Goal: Task Accomplishment & Management: Manage account settings

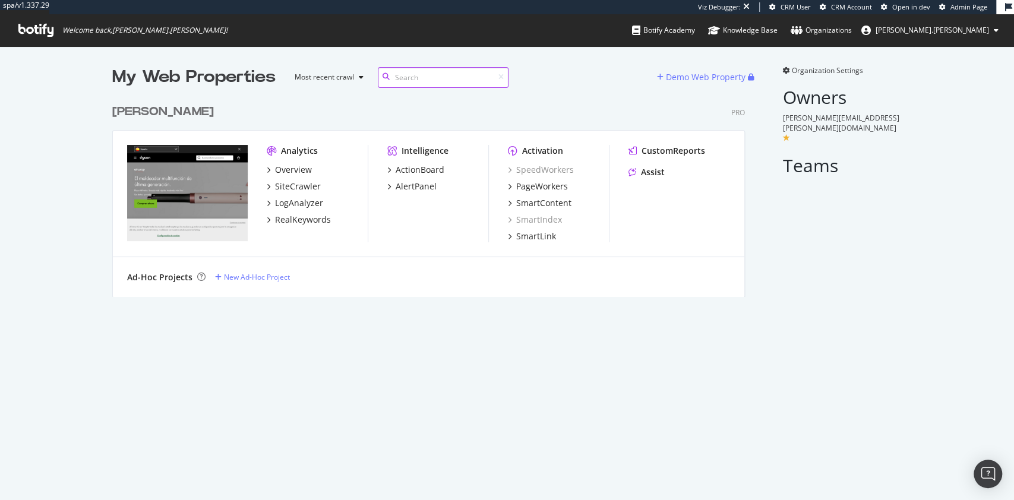
scroll to position [195, 630]
click at [368, 94] on div "Dyson ES Pro Analytics Overview SiteCrawler LogAnalyzer RealKeywords Intelligen…" at bounding box center [433, 193] width 642 height 208
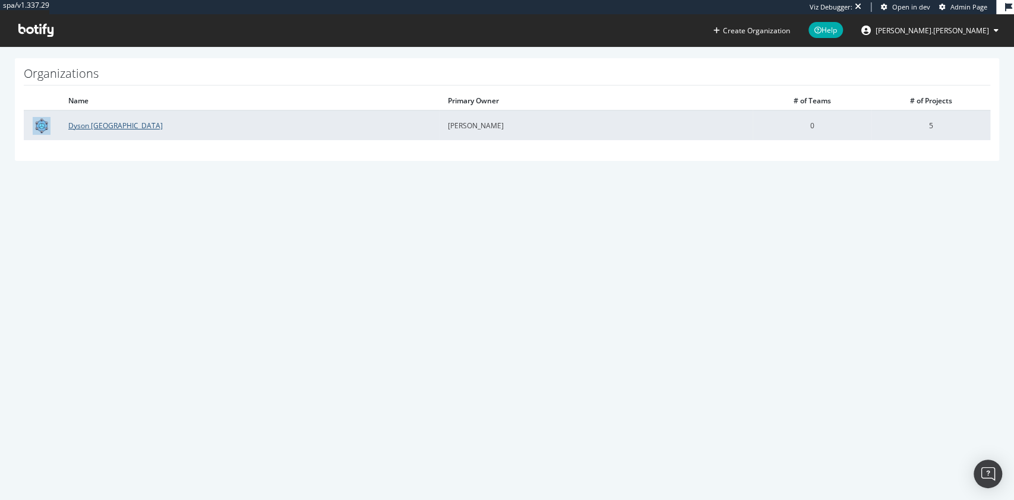
click at [96, 126] on link "Dyson [GEOGRAPHIC_DATA]" at bounding box center [115, 126] width 94 height 10
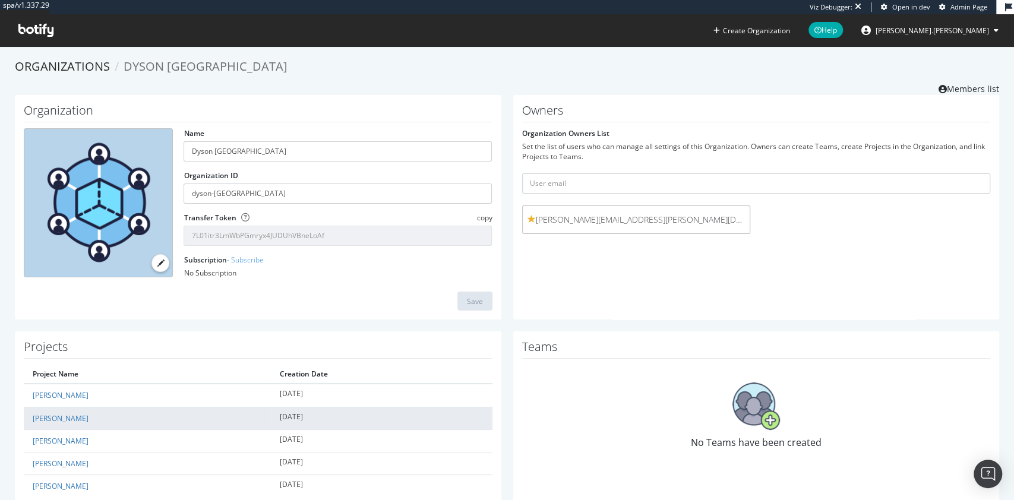
scroll to position [53, 0]
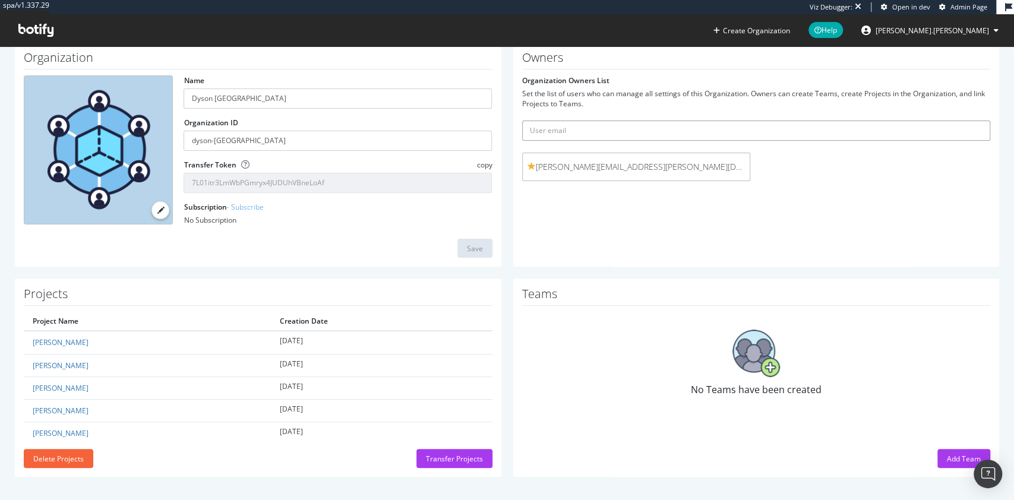
click at [706, 128] on input "text" at bounding box center [756, 131] width 469 height 20
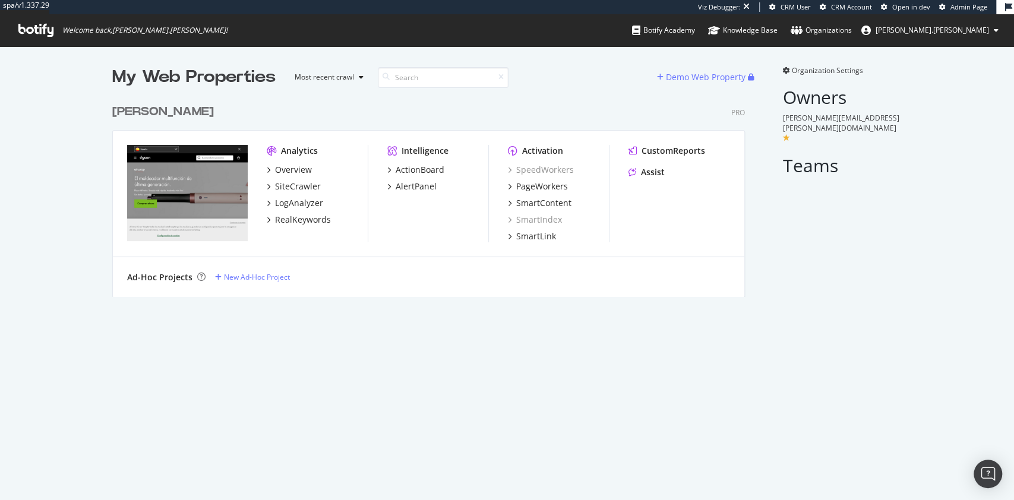
scroll to position [195, 630]
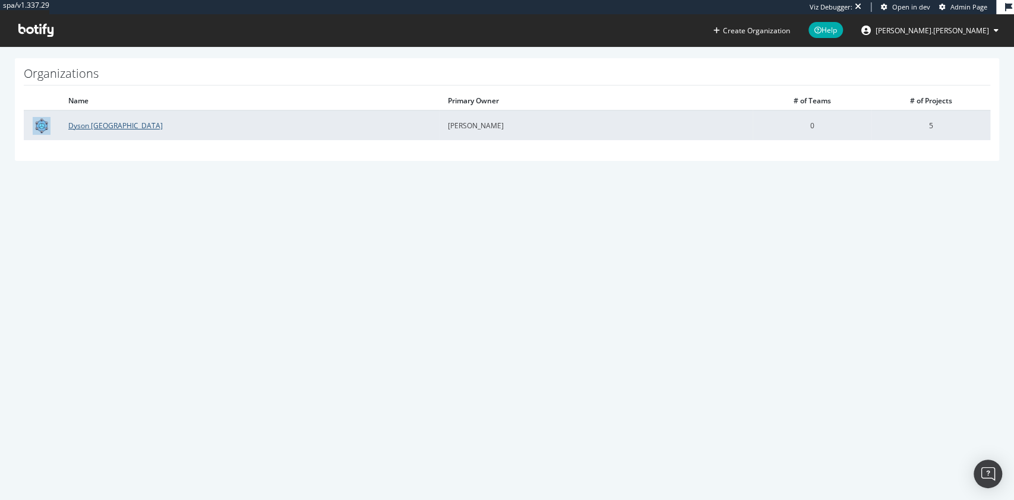
click at [97, 125] on link "Dyson [GEOGRAPHIC_DATA]" at bounding box center [115, 126] width 94 height 10
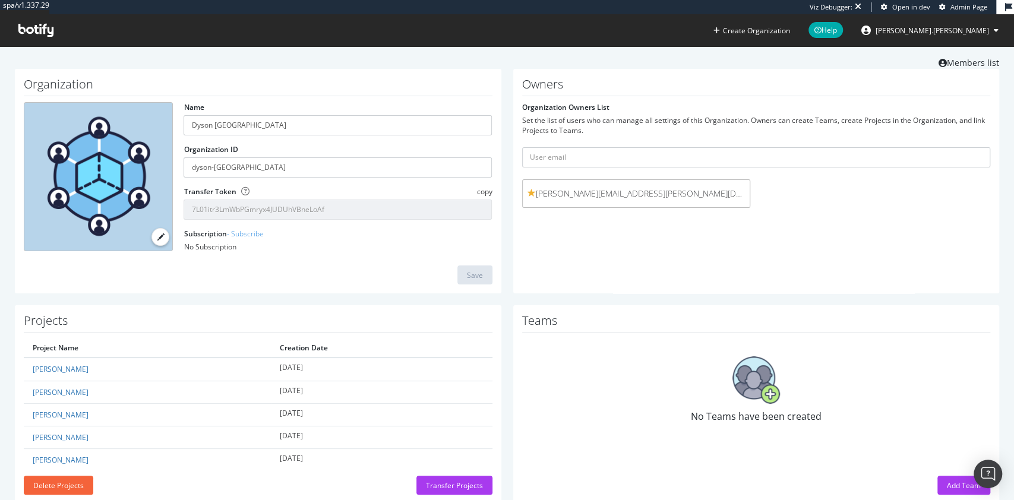
scroll to position [27, 0]
click at [664, 160] on input "text" at bounding box center [756, 157] width 469 height 20
type input "g"
paste input "[PERSON_NAME][EMAIL_ADDRESS][PERSON_NAME][DOMAIN_NAME]"
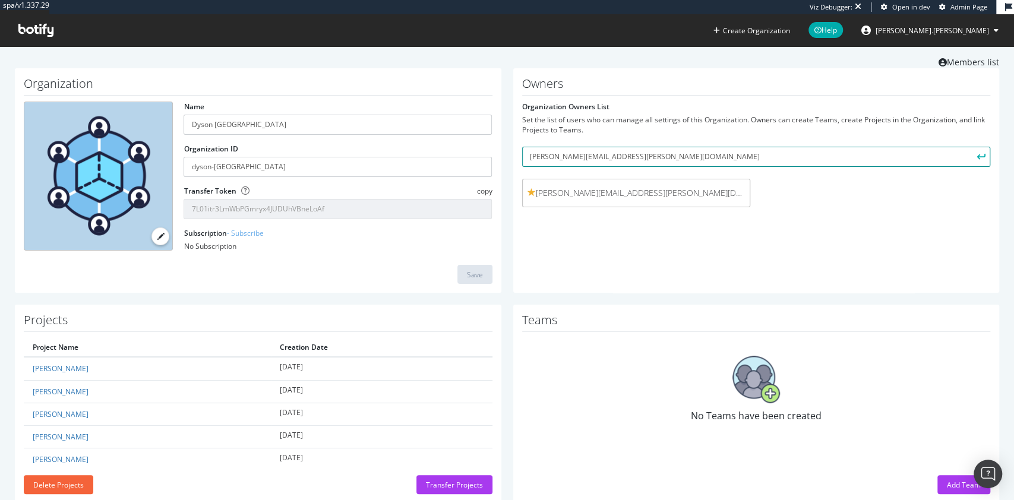
type input "guillaume.blomme@dyson.com"
click at [977, 157] on icon "submit" at bounding box center [981, 156] width 8 height 7
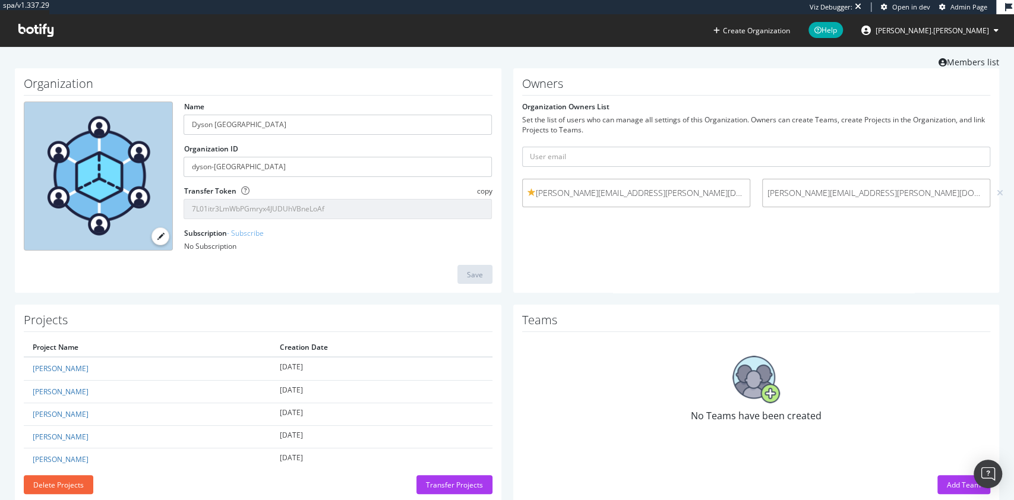
scroll to position [43, 0]
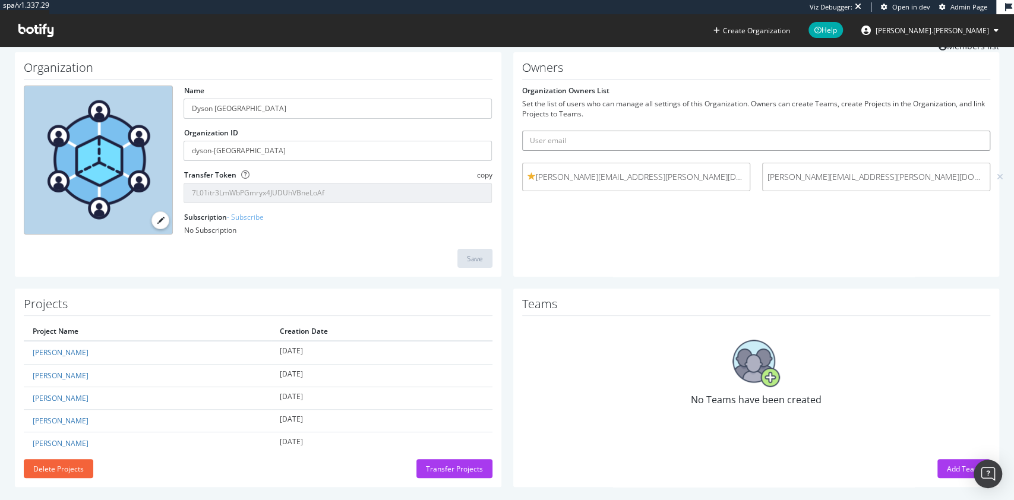
click at [646, 143] on input "text" at bounding box center [756, 141] width 469 height 20
type input "julien@botify.com"
click at [977, 144] on icon "submit" at bounding box center [981, 140] width 8 height 7
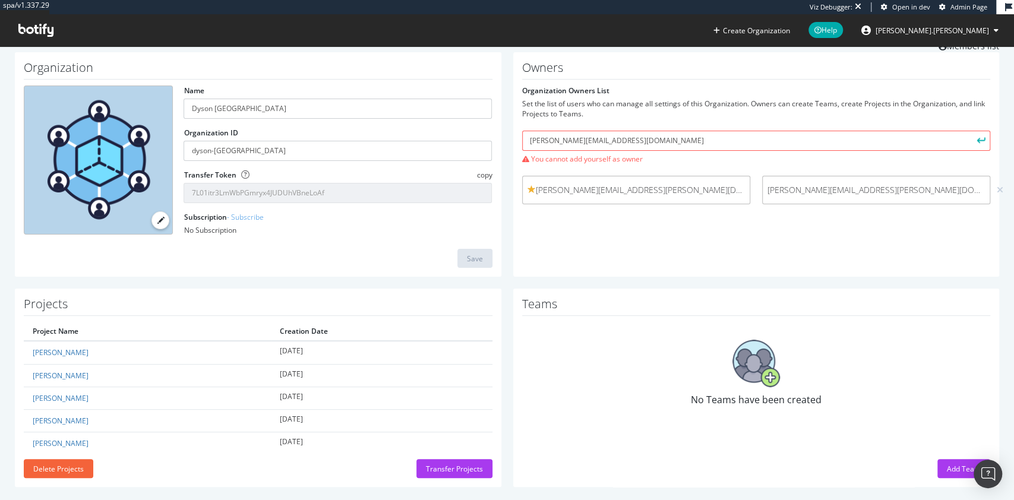
click at [794, 230] on div "Owners Organization Owners List Set the list of users who can manage all settin…" at bounding box center [756, 164] width 487 height 225
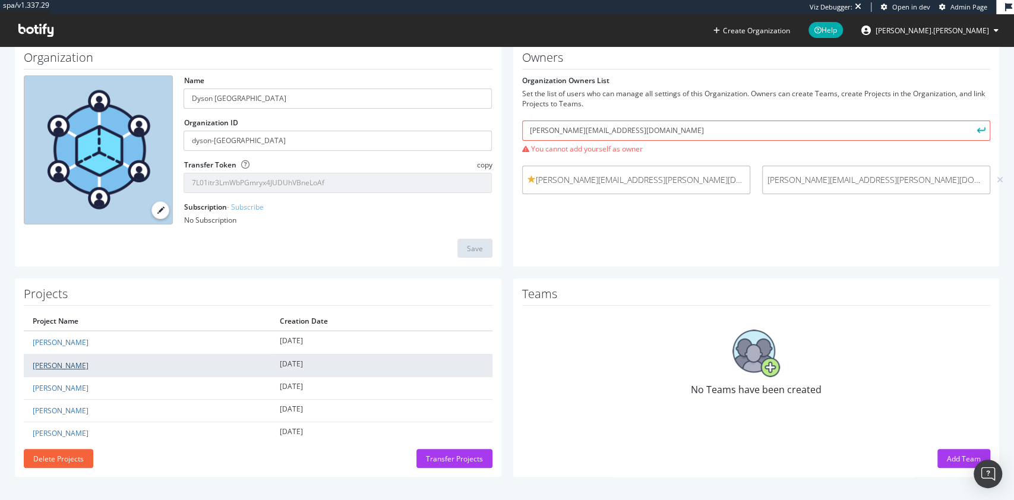
click at [52, 361] on link "[PERSON_NAME] ES" at bounding box center [61, 366] width 56 height 10
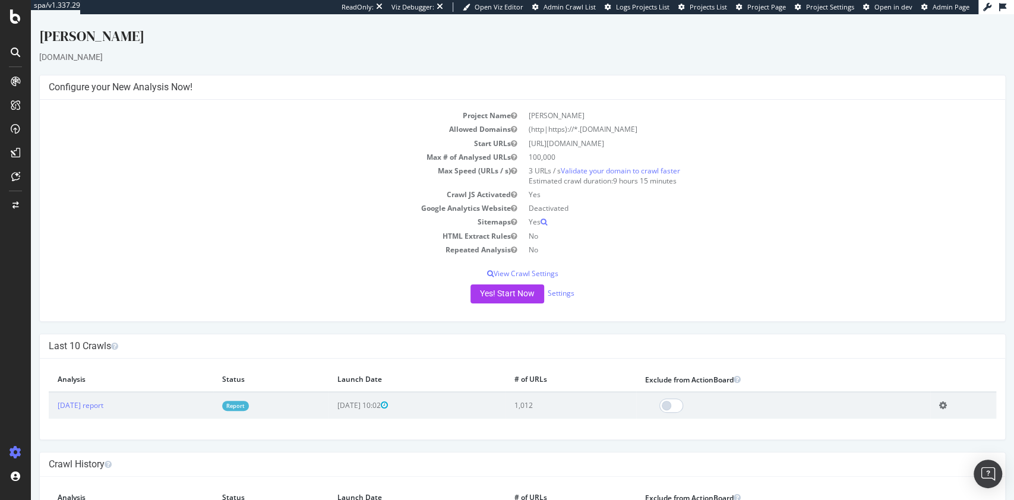
scroll to position [70, 0]
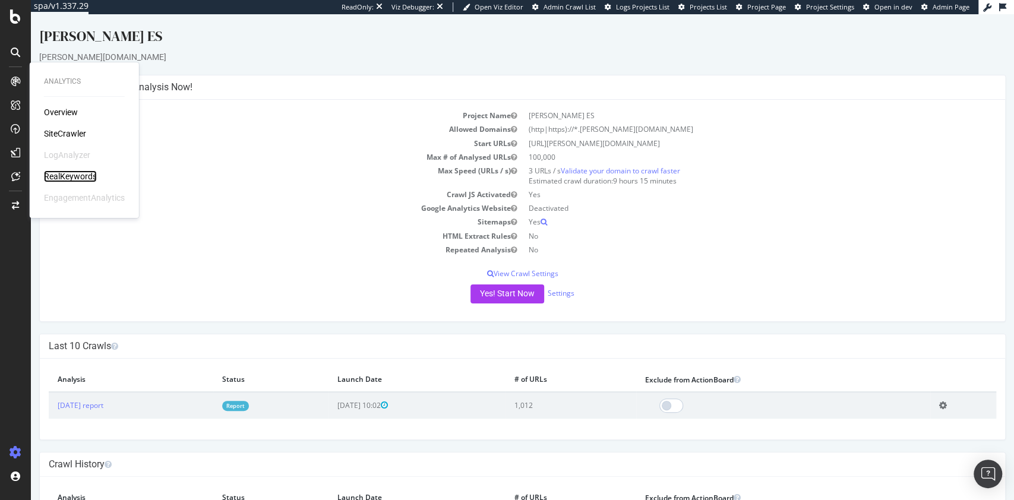
click at [90, 175] on div "RealKeywords" at bounding box center [70, 177] width 53 height 12
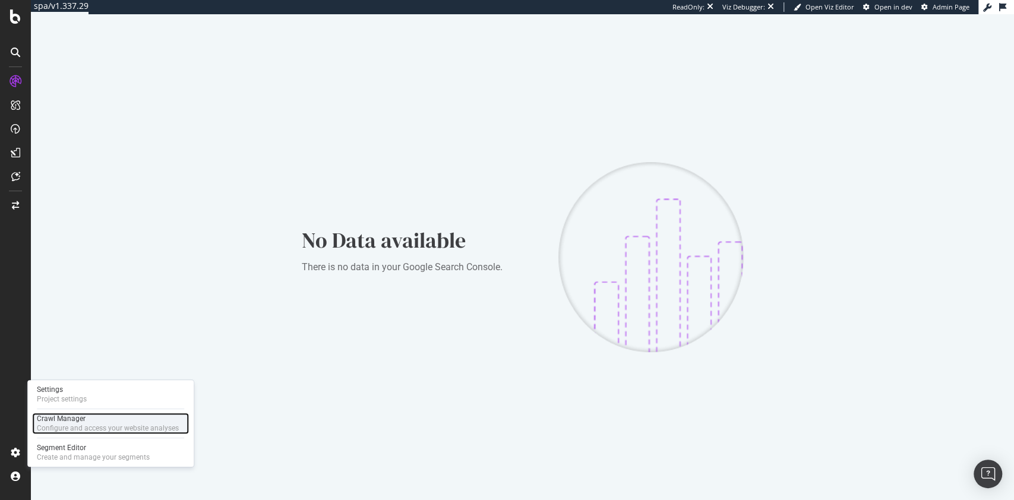
click at [58, 428] on div "Configure and access your website analyses" at bounding box center [108, 429] width 142 height 10
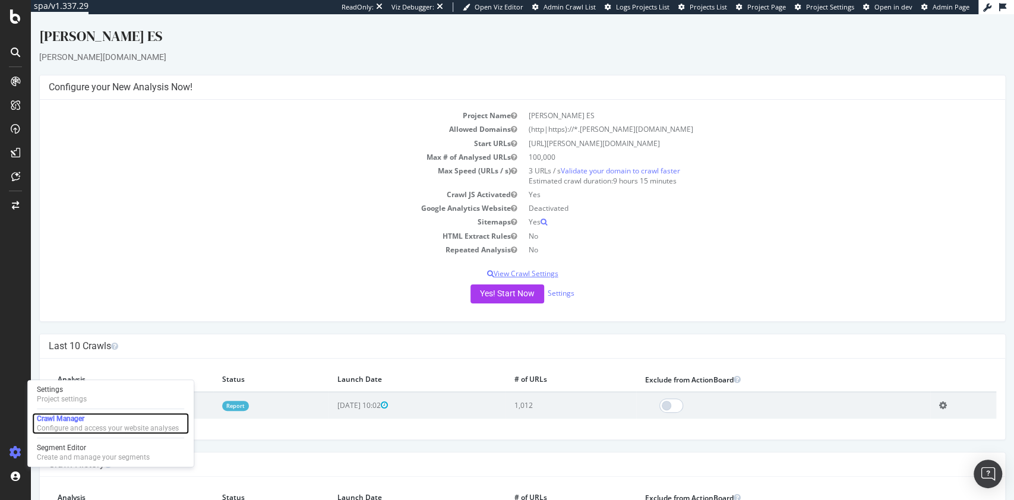
scroll to position [70, 0]
